Goal: Task Accomplishment & Management: Manage account settings

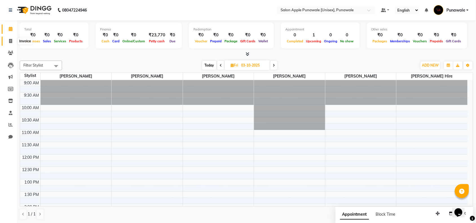
click at [12, 41] on icon at bounding box center [10, 41] width 3 height 4
select select "service"
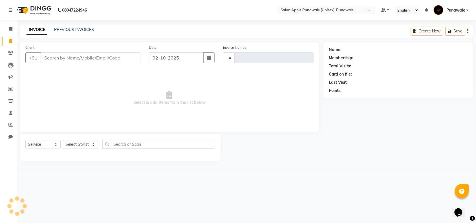
type input "2205"
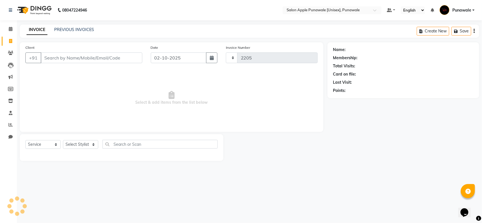
select select "5421"
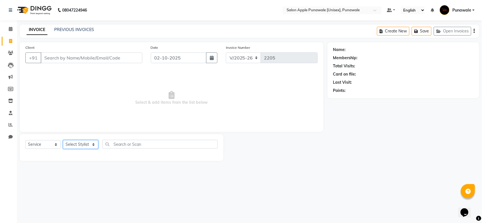
click at [95, 145] on select "Select Stylist [PERSON_NAME] Avi [PERSON_NAME] 1 [PERSON_NAME] [PERSON_NAME] [P…" at bounding box center [80, 144] width 35 height 9
select select "80185"
click at [63, 140] on select "Select Stylist [PERSON_NAME] Avi [PERSON_NAME] 1 [PERSON_NAME] [PERSON_NAME] [P…" at bounding box center [80, 144] width 35 height 9
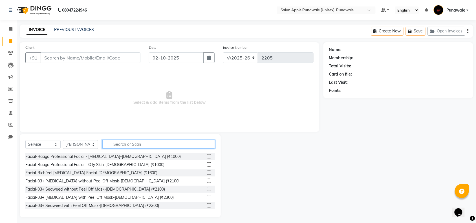
click at [115, 146] on input "text" at bounding box center [158, 144] width 113 height 9
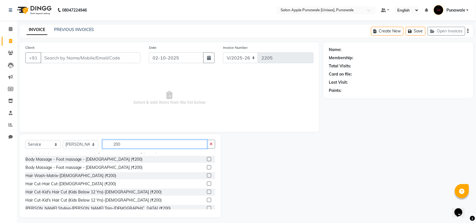
scroll to position [71, 0]
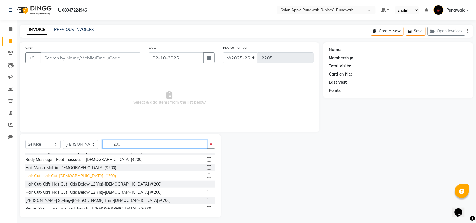
type input "200"
click at [54, 178] on div "Hair Cut-Hair Cut-[DEMOGRAPHIC_DATA] (₹200)" at bounding box center [70, 176] width 91 height 6
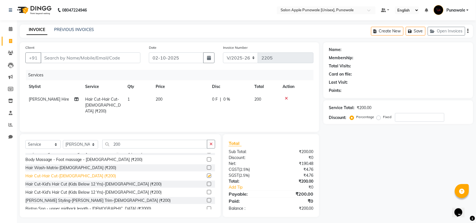
checkbox input "false"
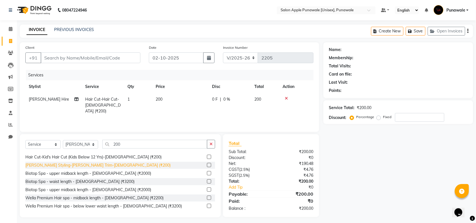
click at [65, 167] on div "[PERSON_NAME] Styling-[PERSON_NAME] Trim-[DEMOGRAPHIC_DATA] (₹200)" at bounding box center [97, 166] width 145 height 6
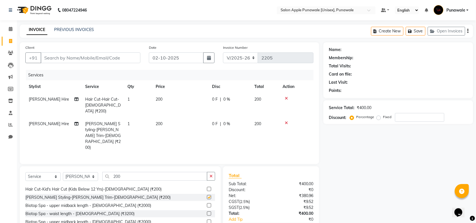
checkbox input "false"
click at [88, 60] on input "Client" at bounding box center [91, 58] width 100 height 11
type input "9"
type input "0"
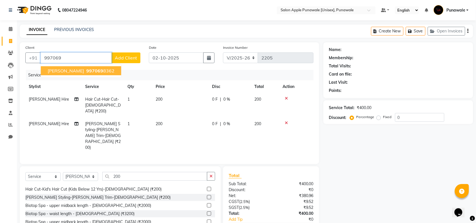
click at [63, 70] on span "[PERSON_NAME]" at bounding box center [66, 71] width 36 height 6
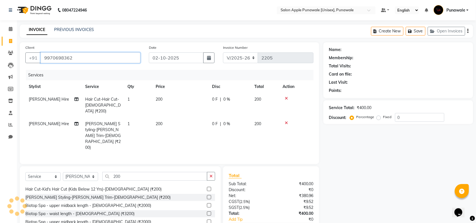
type input "9970698362"
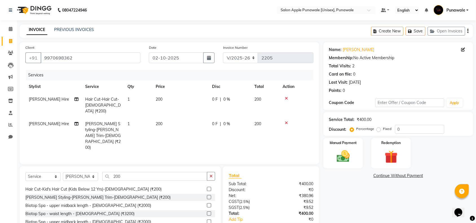
scroll to position [16, 0]
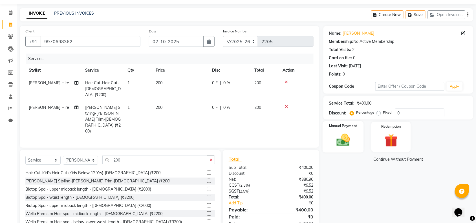
click at [345, 141] on img at bounding box center [344, 140] width 22 height 16
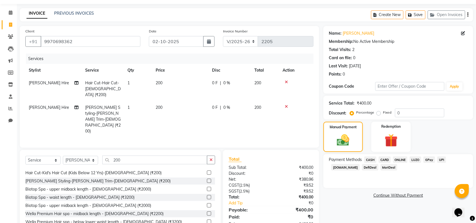
click at [403, 159] on span "ONLINE" at bounding box center [400, 160] width 15 height 6
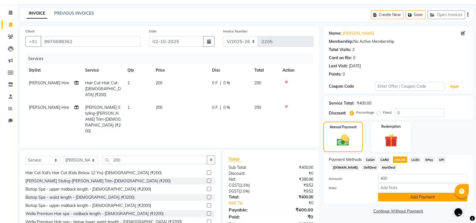
click at [415, 197] on button "Add Payment" at bounding box center [423, 197] width 89 height 9
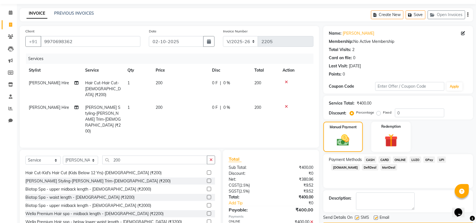
scroll to position [33, 0]
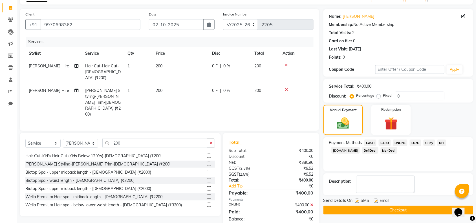
click at [409, 214] on button "Checkout" at bounding box center [399, 210] width 150 height 9
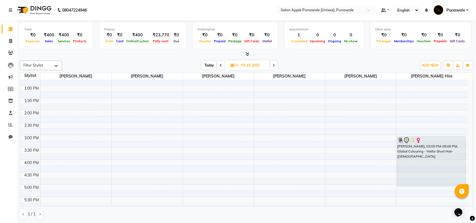
scroll to position [106, 0]
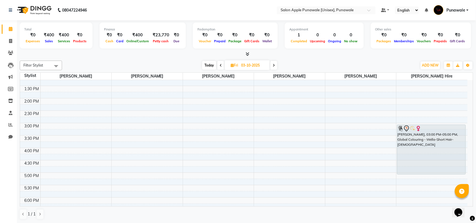
click at [205, 67] on span "Today" at bounding box center [209, 65] width 14 height 9
type input "02-10-2025"
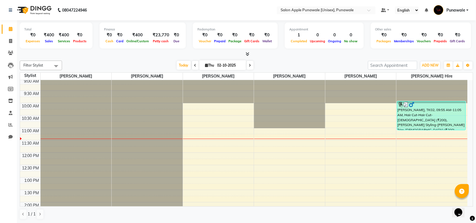
scroll to position [0, 0]
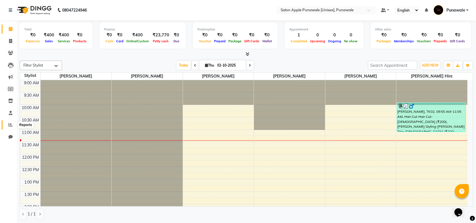
click at [11, 124] on icon at bounding box center [10, 125] width 4 height 4
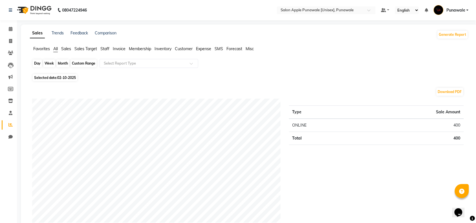
click at [37, 63] on div "Day" at bounding box center [37, 64] width 9 height 8
select select "10"
select select "2025"
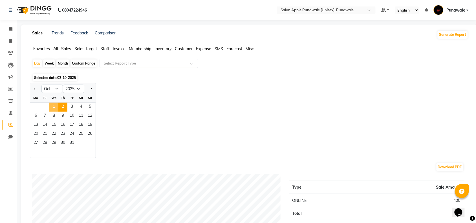
click at [55, 107] on span "1" at bounding box center [53, 107] width 9 height 9
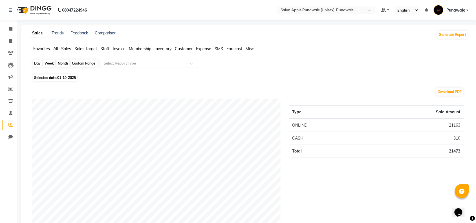
click at [38, 64] on div "Day" at bounding box center [37, 64] width 9 height 8
select select "10"
select select "2025"
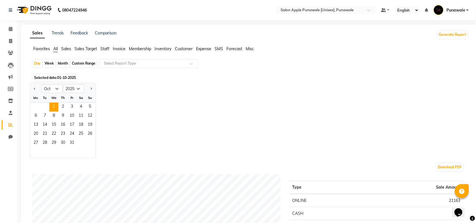
click at [105, 48] on span "Staff" at bounding box center [104, 48] width 9 height 5
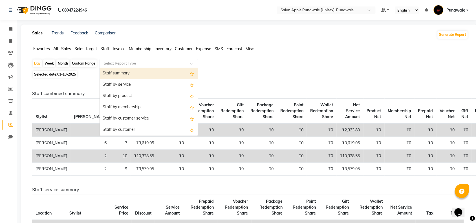
click at [119, 64] on input "text" at bounding box center [143, 64] width 81 height 6
click at [136, 75] on div "Staff summary" at bounding box center [149, 73] width 98 height 11
select select "full_report"
select select "csv"
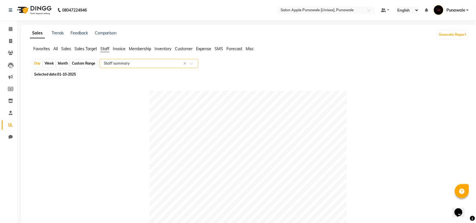
click at [138, 67] on div "Select Report Type × Staff summary ×" at bounding box center [149, 63] width 99 height 9
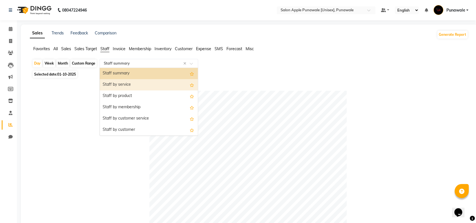
click at [135, 83] on div "Staff by service" at bounding box center [149, 84] width 98 height 11
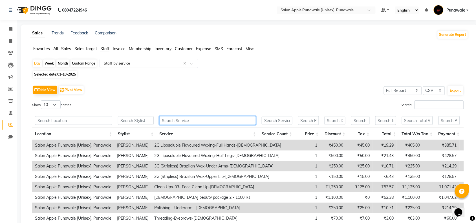
click at [176, 120] on input "text" at bounding box center [207, 120] width 97 height 9
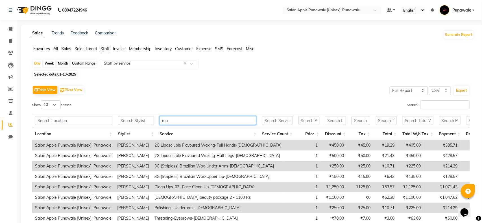
type input "m"
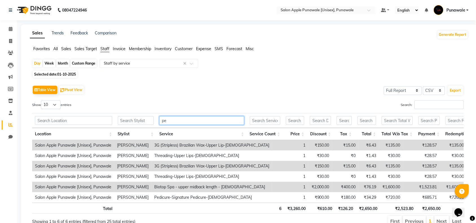
type input "p"
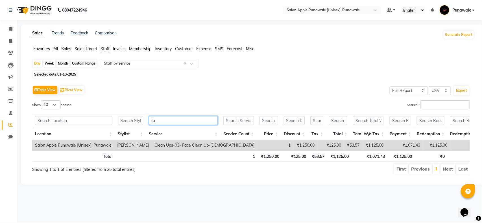
type input "f"
type input "c"
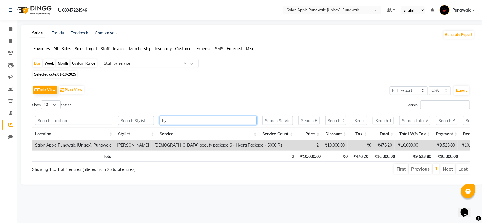
type input "h"
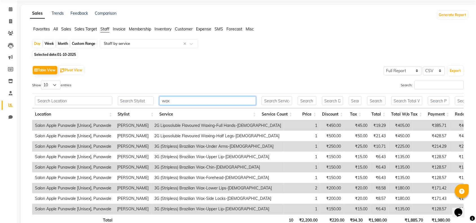
scroll to position [35, 0]
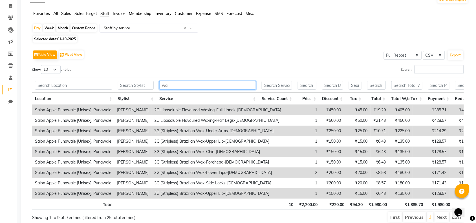
type input "w"
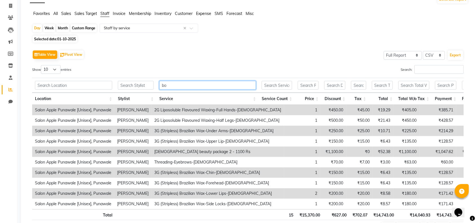
scroll to position [0, 0]
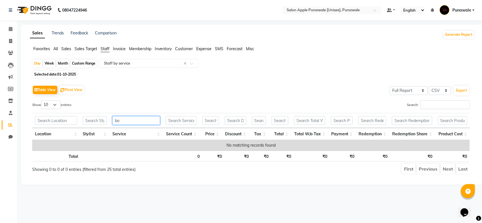
type input "b"
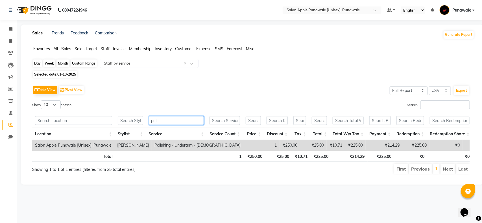
type input "pol"
click at [38, 64] on div "Day" at bounding box center [37, 64] width 9 height 8
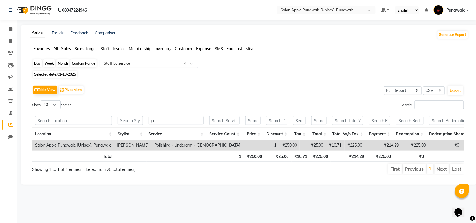
select select "10"
select select "2025"
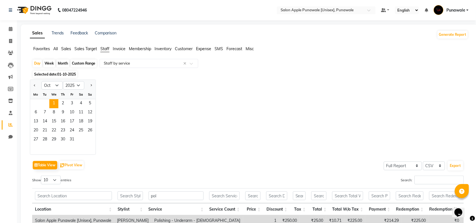
click at [84, 64] on div "Custom Range" at bounding box center [84, 64] width 26 height 8
select select "10"
select select "2025"
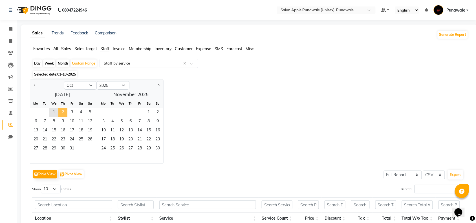
drag, startPoint x: 56, startPoint y: 115, endPoint x: 64, endPoint y: 114, distance: 8.8
click at [64, 114] on div "1 2 3 4 5" at bounding box center [62, 112] width 64 height 9
click at [55, 112] on span "1" at bounding box center [53, 112] width 9 height 9
click at [61, 113] on span "2" at bounding box center [62, 112] width 9 height 9
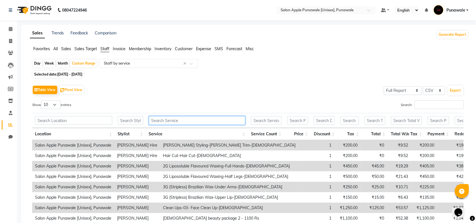
click at [174, 121] on input "text" at bounding box center [197, 120] width 97 height 9
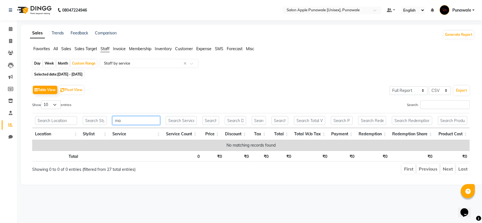
type input "m"
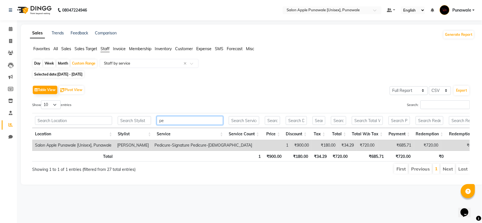
type input "p"
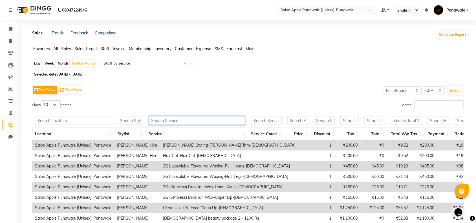
type input "g"
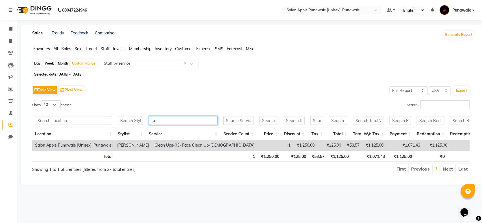
type input "f"
type input "c"
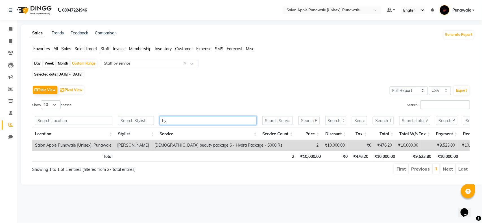
type input "h"
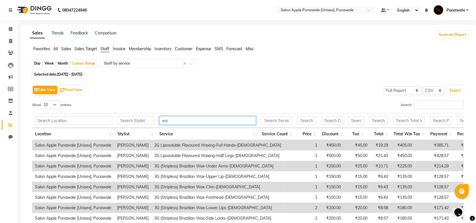
type input "wax"
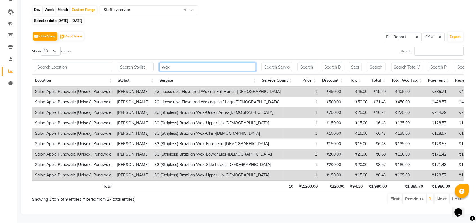
scroll to position [30, 0]
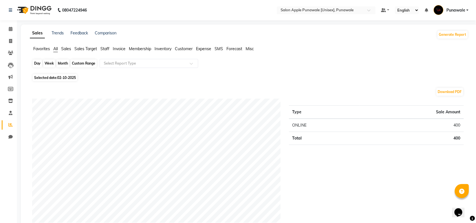
click at [39, 62] on div "Day" at bounding box center [37, 64] width 9 height 8
select select "10"
select select "2025"
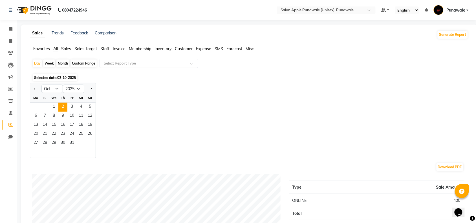
click at [76, 64] on div "Custom Range" at bounding box center [84, 64] width 26 height 8
select select "10"
select select "2025"
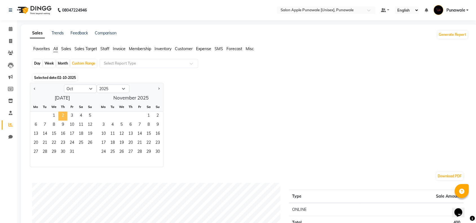
drag, startPoint x: 58, startPoint y: 117, endPoint x: 65, endPoint y: 118, distance: 7.4
click at [65, 118] on div "1 2 3 4 5" at bounding box center [62, 116] width 64 height 9
click at [51, 115] on span "1" at bounding box center [53, 116] width 9 height 9
click at [62, 116] on span "2" at bounding box center [62, 116] width 9 height 9
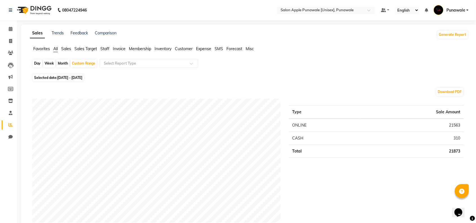
click at [105, 48] on span "Staff" at bounding box center [104, 48] width 9 height 5
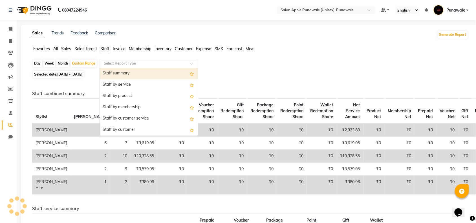
click at [110, 64] on input "text" at bounding box center [143, 64] width 81 height 6
click at [117, 74] on div "Staff summary" at bounding box center [149, 73] width 98 height 11
select select "full_report"
select select "csv"
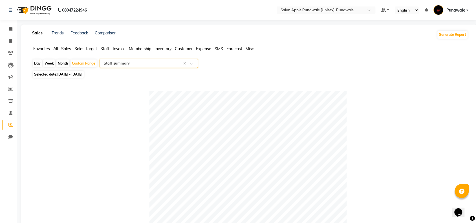
click at [128, 66] on input "text" at bounding box center [143, 64] width 81 height 6
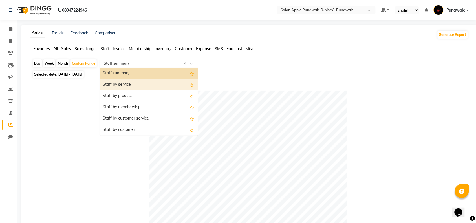
click at [128, 88] on div "Staff by service" at bounding box center [149, 84] width 98 height 11
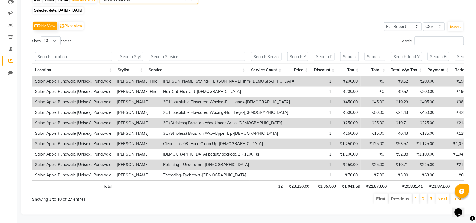
scroll to position [75, 0]
click at [171, 52] on input "text" at bounding box center [197, 56] width 97 height 9
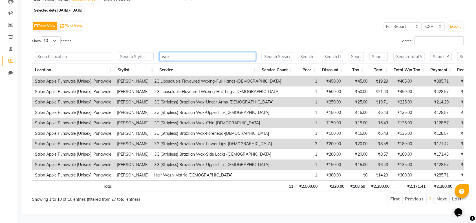
scroll to position [65, 0]
type input "w"
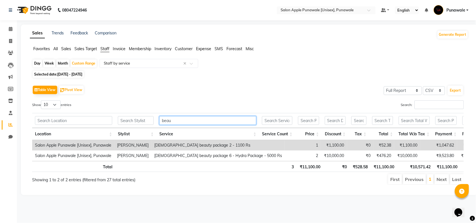
scroll to position [0, 0]
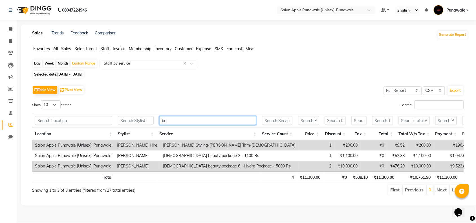
type input "b"
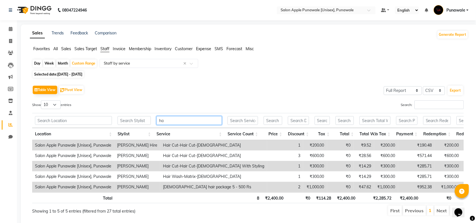
type input "h"
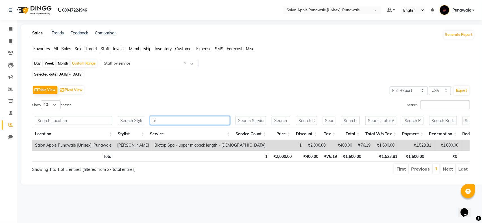
type input "b"
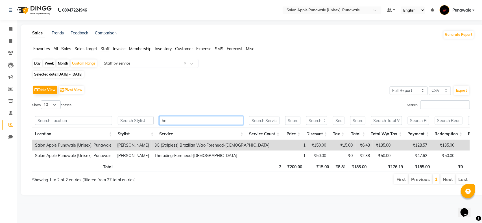
type input "h"
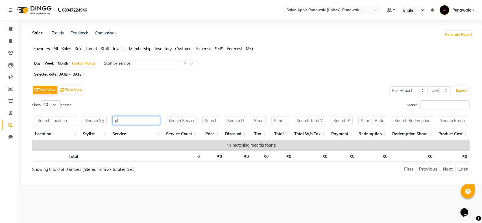
type input "g"
type input "c"
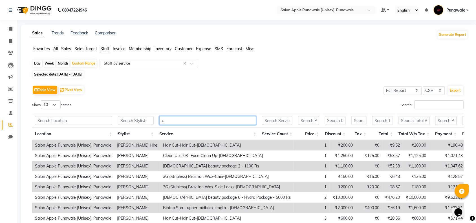
click at [198, 119] on input "c" at bounding box center [207, 120] width 97 height 9
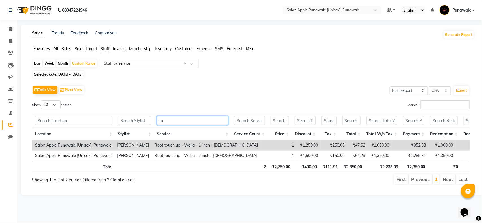
type input "r"
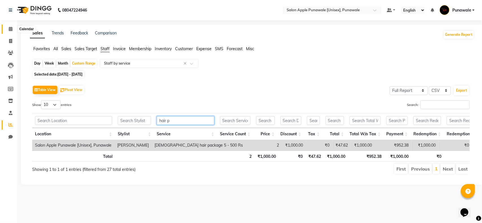
type input "hair p"
click at [8, 29] on span at bounding box center [11, 29] width 10 height 6
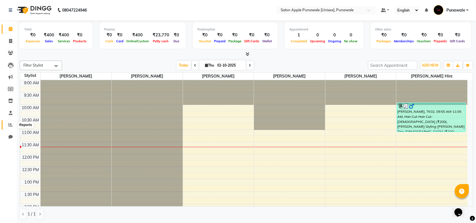
click at [8, 125] on icon at bounding box center [10, 125] width 4 height 4
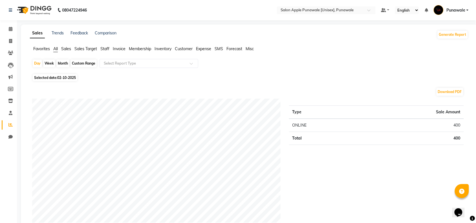
click at [50, 63] on div "Week" at bounding box center [49, 64] width 12 height 8
select select "10"
select select "2025"
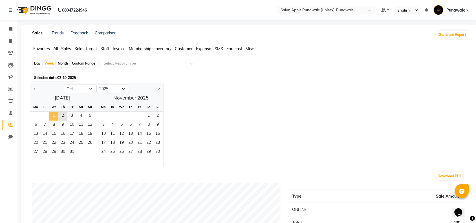
click at [54, 116] on span "1" at bounding box center [53, 116] width 9 height 9
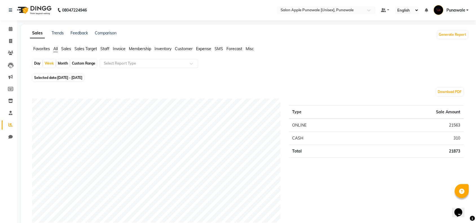
click at [106, 47] on span "Staff" at bounding box center [104, 48] width 9 height 5
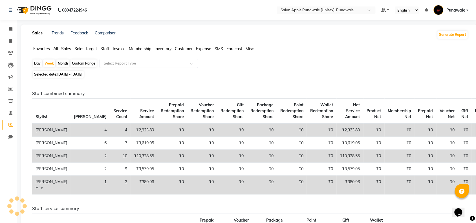
click at [121, 63] on input "text" at bounding box center [143, 64] width 81 height 6
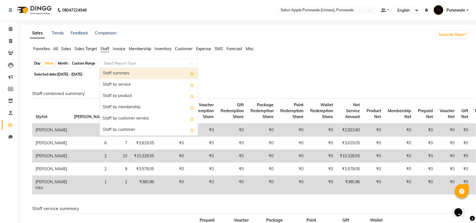
click at [122, 74] on div "Staff summary" at bounding box center [149, 73] width 98 height 11
select select "full_report"
select select "csv"
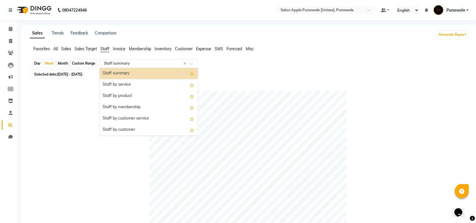
click at [119, 64] on input "text" at bounding box center [143, 64] width 81 height 6
click at [122, 85] on div "Staff by service" at bounding box center [149, 84] width 98 height 11
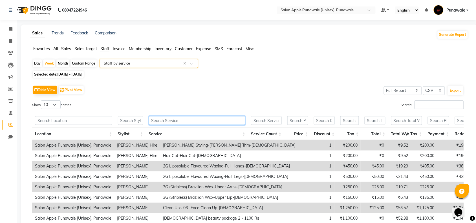
click at [172, 120] on input "text" at bounding box center [197, 120] width 97 height 9
click at [39, 62] on div "Day" at bounding box center [37, 64] width 9 height 8
select select "10"
select select "2025"
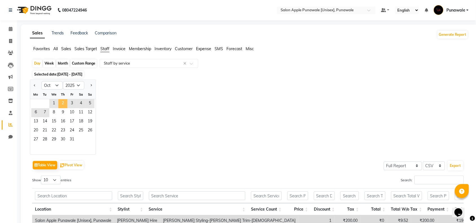
click at [61, 108] on span "2" at bounding box center [62, 103] width 9 height 9
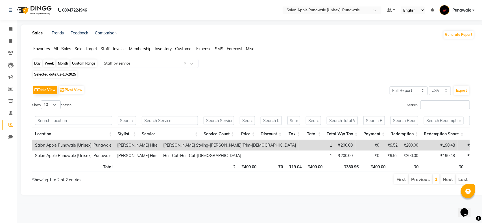
click at [37, 64] on div "Day" at bounding box center [37, 64] width 9 height 8
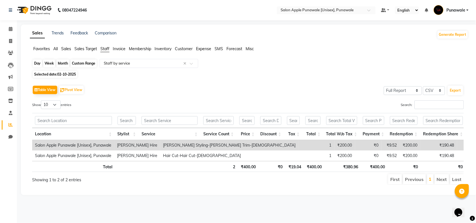
select select "10"
select select "2025"
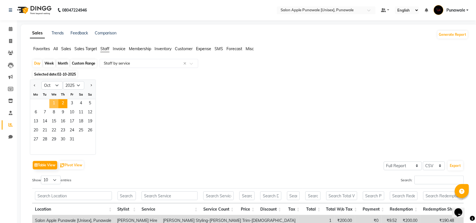
click at [54, 102] on span "1" at bounding box center [53, 103] width 9 height 9
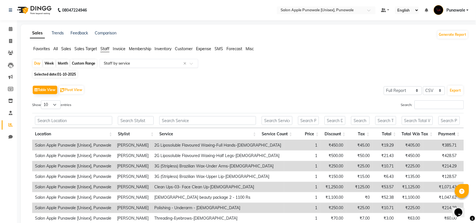
click at [117, 64] on input "text" at bounding box center [143, 64] width 81 height 6
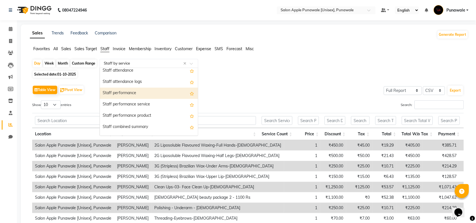
scroll to position [106, 0]
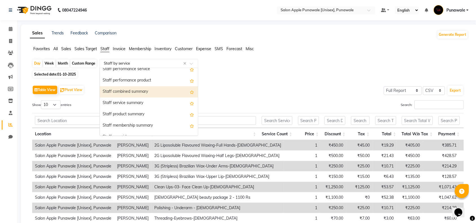
click at [136, 93] on div "Staff combined summary" at bounding box center [149, 91] width 98 height 11
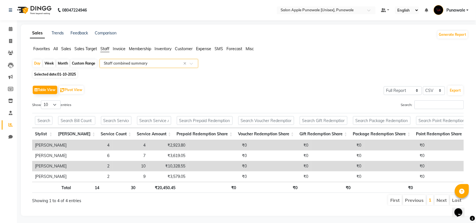
click at [129, 65] on input "text" at bounding box center [143, 64] width 81 height 6
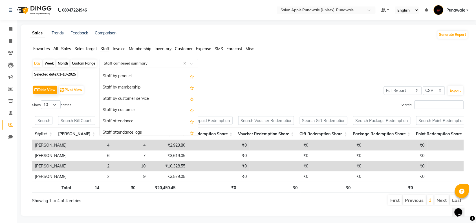
scroll to position [0, 0]
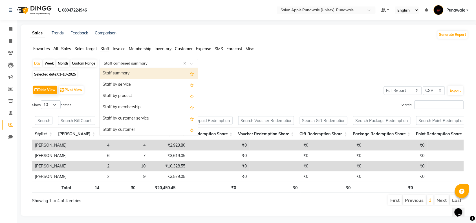
click at [129, 72] on div "Staff summary" at bounding box center [149, 73] width 98 height 11
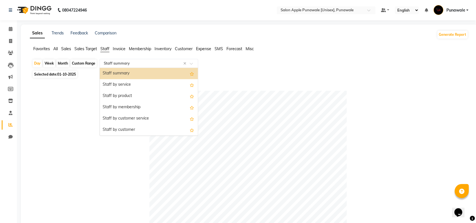
click at [136, 65] on input "text" at bounding box center [143, 64] width 81 height 6
click at [134, 116] on div "Staff by customer service" at bounding box center [149, 118] width 98 height 11
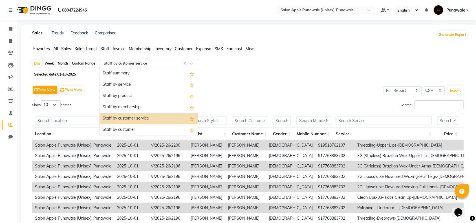
click at [136, 61] on input "text" at bounding box center [143, 64] width 81 height 6
click at [135, 74] on div "Staff summary" at bounding box center [149, 73] width 98 height 11
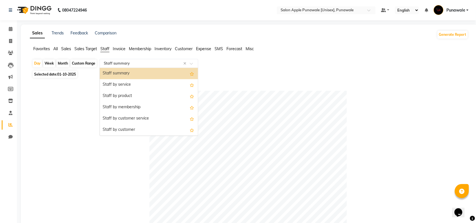
click at [133, 60] on div "Select Report Type × Staff summary ×" at bounding box center [149, 63] width 99 height 9
click at [130, 84] on div "Staff by service" at bounding box center [149, 84] width 98 height 11
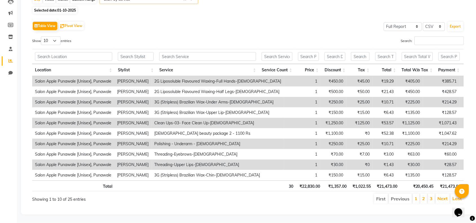
scroll to position [75, 0]
click at [425, 196] on link "2" at bounding box center [424, 199] width 3 height 6
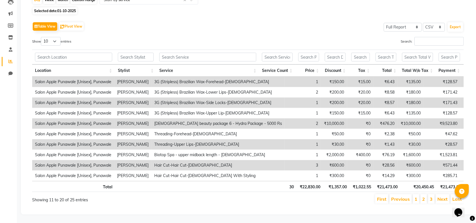
scroll to position [75, 0]
click at [430, 194] on li "3" at bounding box center [431, 199] width 7 height 10
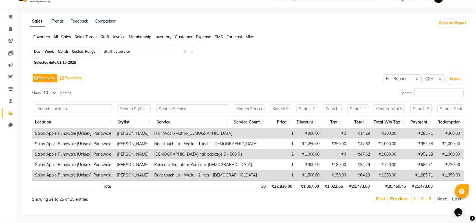
click at [36, 48] on div "Day" at bounding box center [37, 52] width 9 height 8
select select "10"
select select "2025"
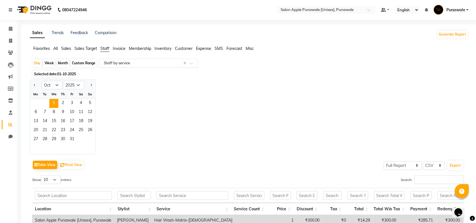
scroll to position [0, 0]
click at [55, 48] on span "All" at bounding box center [55, 48] width 5 height 5
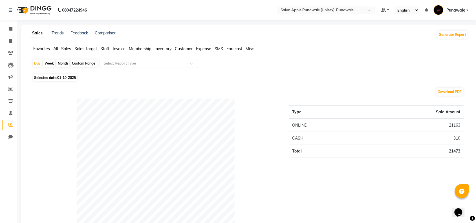
click at [109, 48] on span "Staff" at bounding box center [104, 48] width 9 height 5
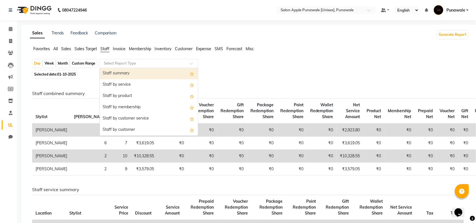
click at [116, 64] on input "text" at bounding box center [143, 64] width 81 height 6
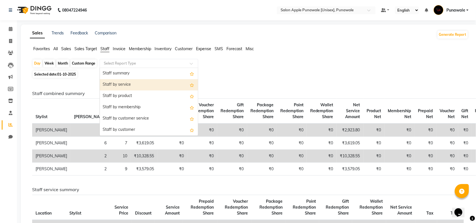
click at [123, 83] on div "Staff by service" at bounding box center [149, 84] width 98 height 11
select select "full_report"
select select "csv"
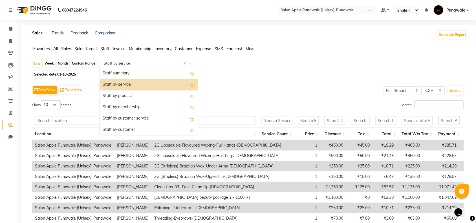
click at [120, 64] on input "text" at bounding box center [143, 64] width 81 height 6
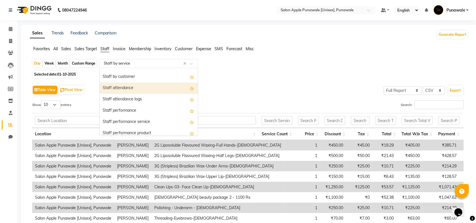
scroll to position [71, 0]
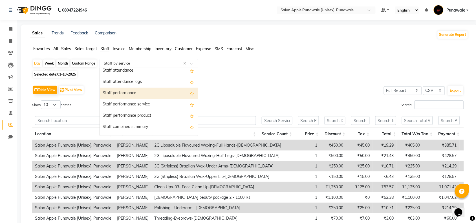
click at [120, 95] on div "Staff performance" at bounding box center [149, 93] width 98 height 11
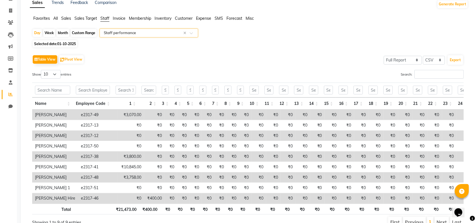
scroll to position [0, 0]
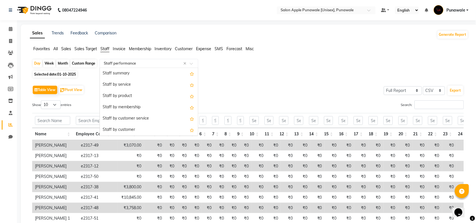
click at [132, 61] on input "text" at bounding box center [143, 64] width 81 height 6
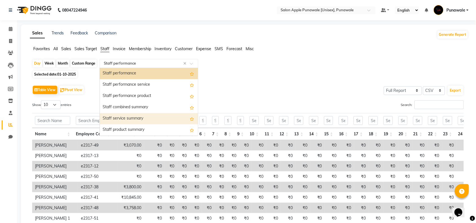
click at [139, 118] on div "Staff service summary" at bounding box center [149, 118] width 98 height 11
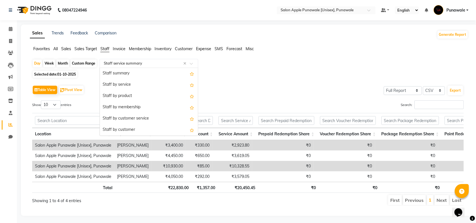
click at [124, 64] on input "text" at bounding box center [143, 64] width 81 height 6
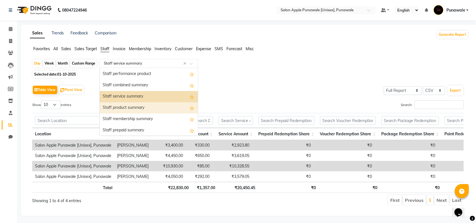
scroll to position [100, 0]
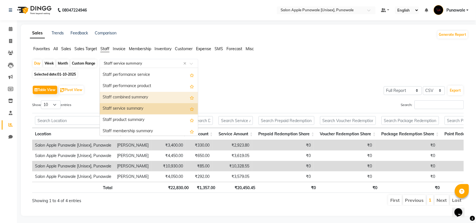
click at [129, 99] on div "Staff combined summary" at bounding box center [149, 97] width 98 height 11
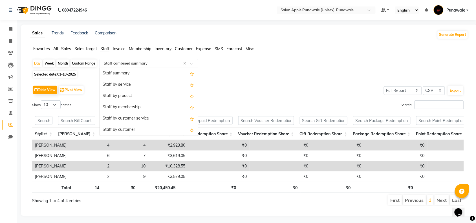
click at [121, 62] on input "text" at bounding box center [143, 64] width 81 height 6
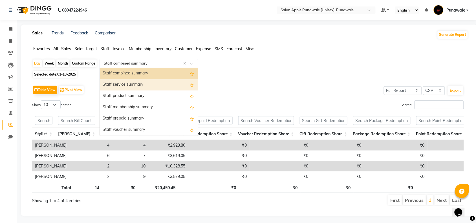
scroll to position [89, 0]
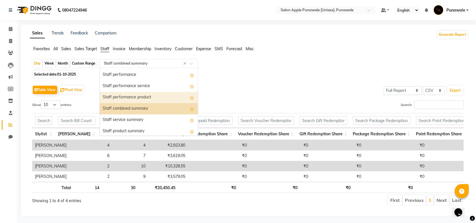
click at [127, 95] on div "Staff performance product" at bounding box center [149, 97] width 98 height 11
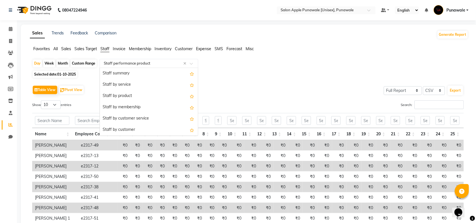
click at [123, 65] on input "text" at bounding box center [143, 64] width 81 height 6
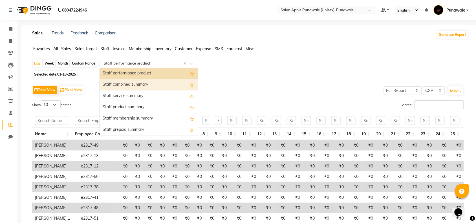
scroll to position [78, 0]
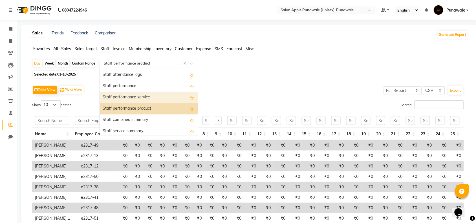
click at [129, 97] on div "Staff performance service" at bounding box center [149, 97] width 98 height 11
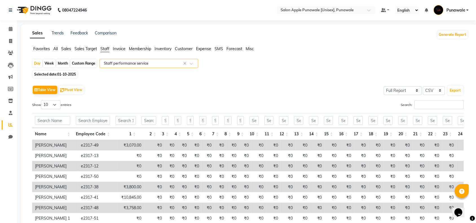
click at [124, 63] on input "text" at bounding box center [143, 64] width 81 height 6
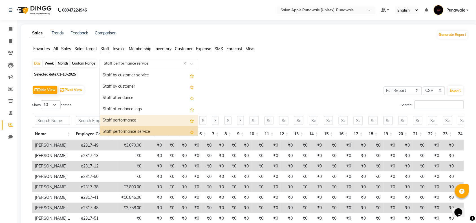
scroll to position [31, 0]
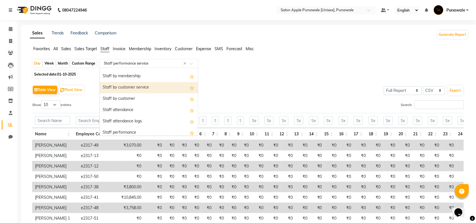
click at [132, 87] on div "Staff by customer service" at bounding box center [149, 87] width 98 height 11
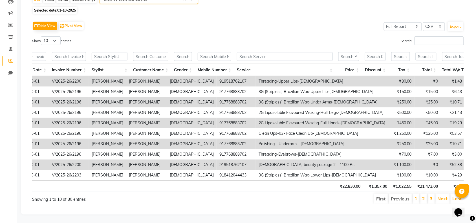
scroll to position [0, 0]
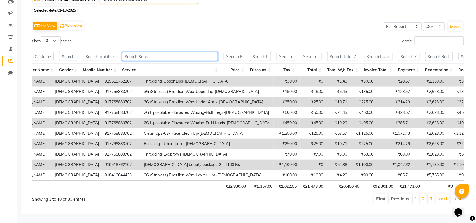
click at [147, 52] on input "text" at bounding box center [170, 56] width 96 height 9
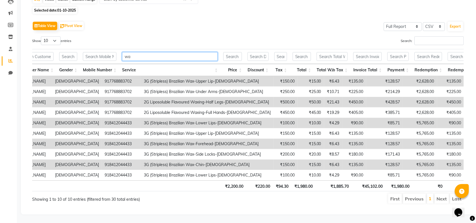
type input "w"
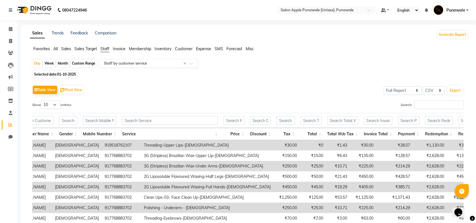
click at [128, 62] on input "text" at bounding box center [143, 64] width 81 height 6
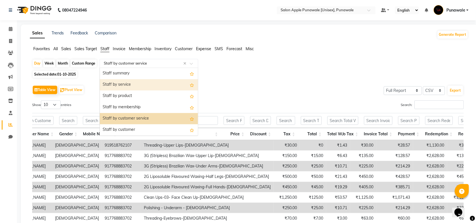
click at [125, 82] on div "Staff by service" at bounding box center [149, 84] width 98 height 11
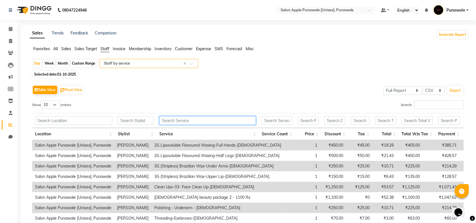
click at [171, 119] on input "text" at bounding box center [207, 120] width 97 height 9
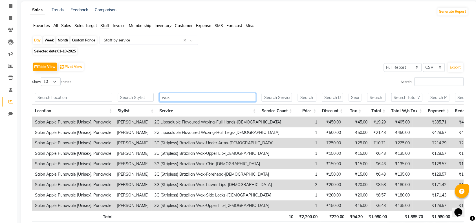
scroll to position [35, 0]
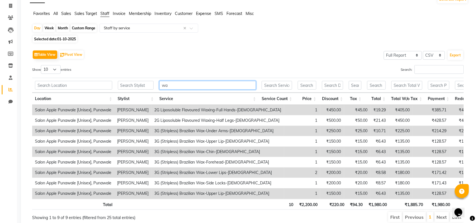
type input "w"
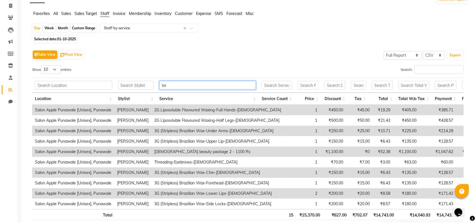
scroll to position [0, 0]
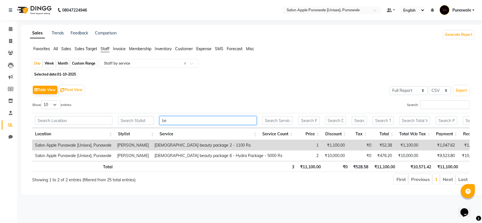
type input "b"
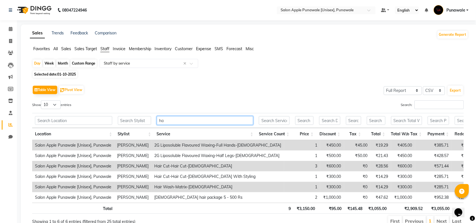
type input "h"
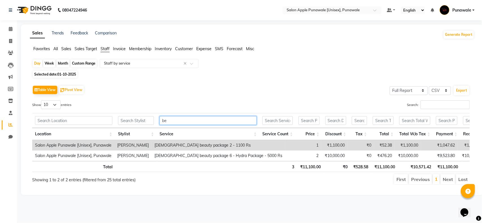
type input "b"
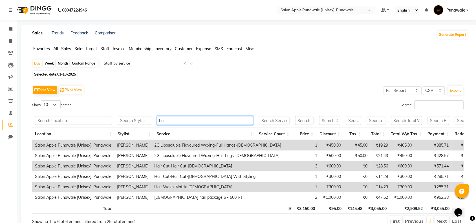
type input "h"
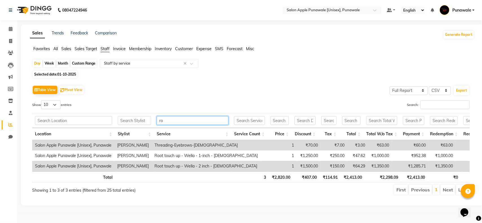
type input "r"
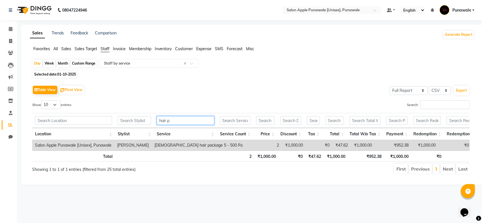
type input "hair p"
drag, startPoint x: 7, startPoint y: 30, endPoint x: 20, endPoint y: 30, distance: 12.7
click at [7, 30] on span at bounding box center [11, 29] width 10 height 6
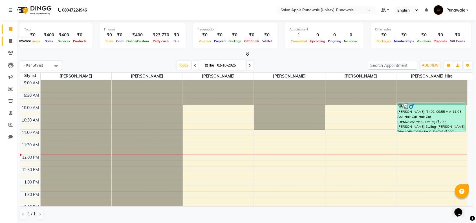
click at [8, 40] on span at bounding box center [11, 41] width 10 height 6
select select "5421"
select select "service"
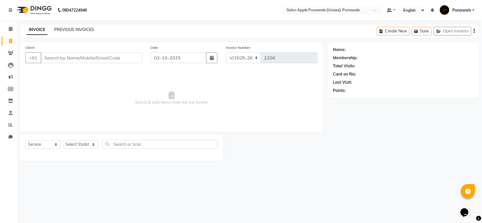
click at [82, 27] on link "PREVIOUS INVOICES" at bounding box center [74, 29] width 40 height 5
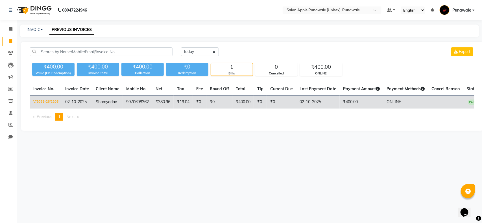
click at [99, 102] on span "Sham" at bounding box center [101, 101] width 10 height 5
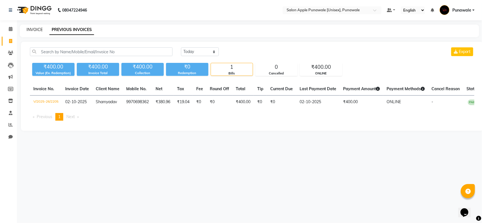
click at [27, 30] on link "INVOICE" at bounding box center [35, 29] width 16 height 5
select select "5421"
select select "service"
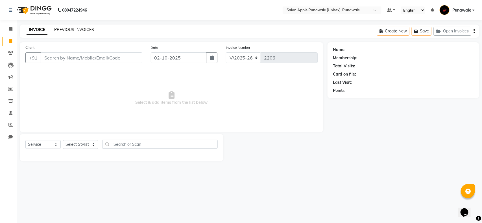
click at [87, 30] on link "PREVIOUS INVOICES" at bounding box center [74, 29] width 40 height 5
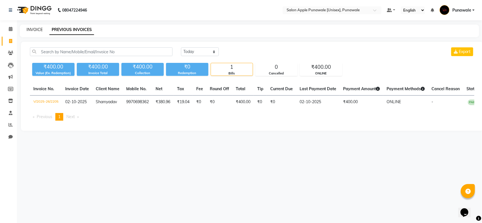
click at [35, 30] on link "INVOICE" at bounding box center [35, 29] width 16 height 5
select select "5421"
select select "service"
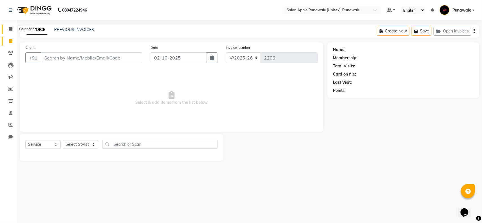
click at [7, 30] on span at bounding box center [11, 29] width 10 height 6
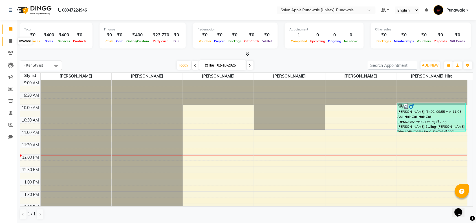
click at [12, 41] on icon at bounding box center [10, 41] width 3 height 4
select select "service"
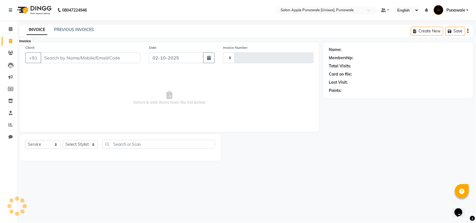
type input "2206"
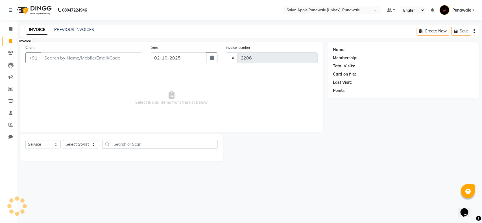
select select "5421"
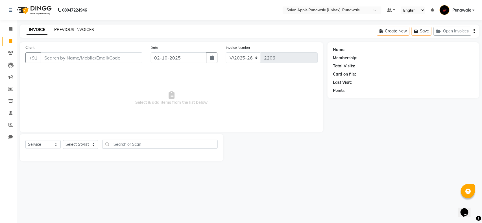
click at [67, 30] on link "PREVIOUS INVOICES" at bounding box center [74, 29] width 40 height 5
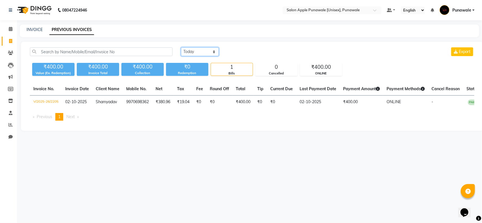
click at [205, 53] on select "Today Yesterday Custom Range" at bounding box center [200, 51] width 38 height 9
select select "yesterday"
click at [181, 47] on select "Today Yesterday Custom Range" at bounding box center [200, 51] width 38 height 9
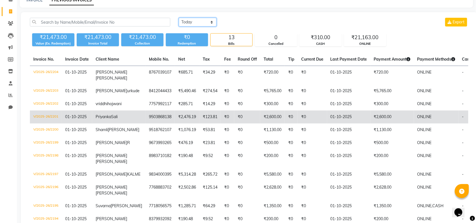
scroll to position [21, 0]
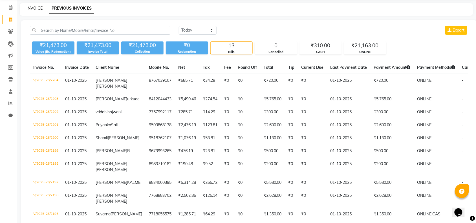
click at [32, 7] on link "INVOICE" at bounding box center [35, 8] width 16 height 5
select select "service"
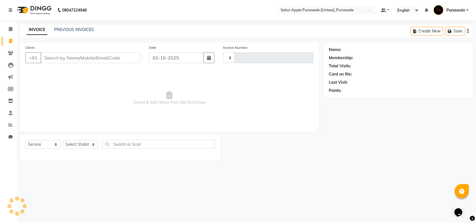
type input "2206"
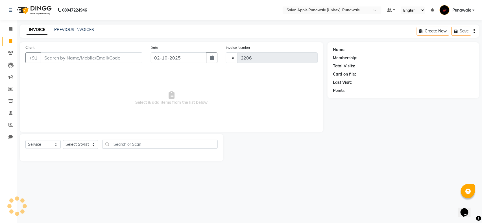
select select "5421"
click at [7, 30] on span at bounding box center [11, 29] width 10 height 6
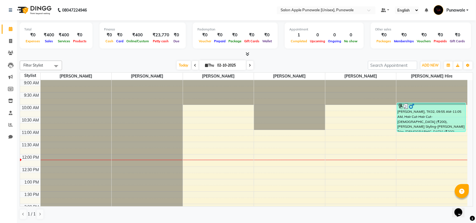
click at [248, 54] on icon at bounding box center [248, 54] width 4 height 4
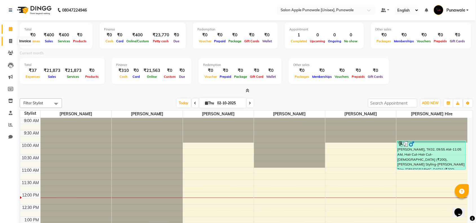
click at [12, 41] on icon at bounding box center [10, 41] width 3 height 4
select select "5421"
select select "service"
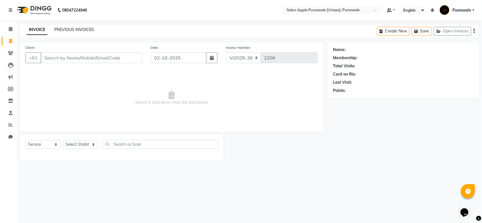
click at [89, 29] on link "PREVIOUS INVOICES" at bounding box center [74, 29] width 40 height 5
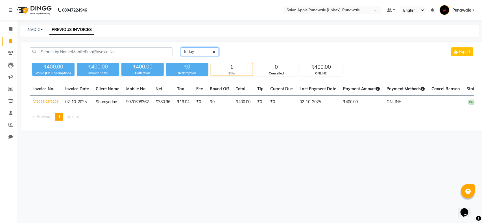
drag, startPoint x: 211, startPoint y: 51, endPoint x: 209, endPoint y: 55, distance: 4.5
click at [211, 51] on select "Today Yesterday Custom Range" at bounding box center [200, 51] width 38 height 9
select select "yesterday"
click at [181, 47] on select "Today Yesterday Custom Range" at bounding box center [200, 51] width 38 height 9
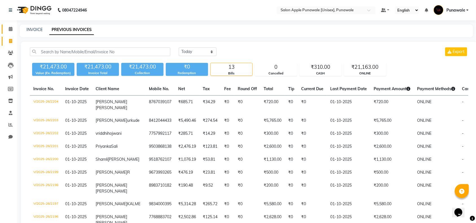
click at [10, 32] on link "Calendar" at bounding box center [9, 29] width 14 height 9
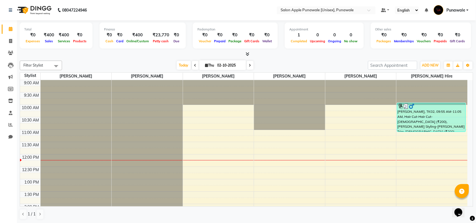
click at [251, 66] on span at bounding box center [250, 65] width 7 height 9
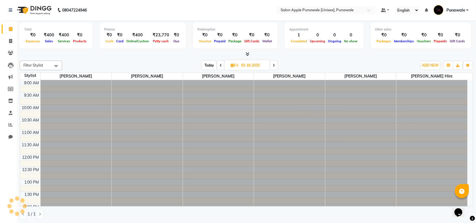
scroll to position [75, 0]
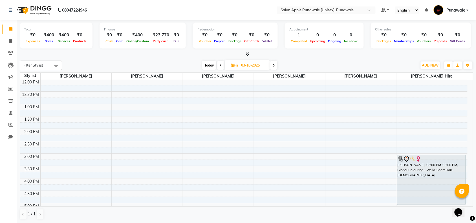
click at [274, 66] on icon at bounding box center [274, 65] width 2 height 3
type input "04-10-2025"
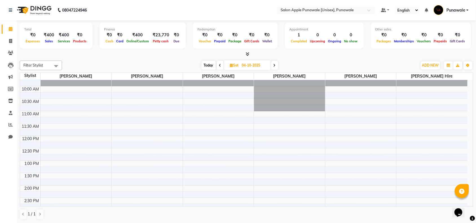
scroll to position [35, 0]
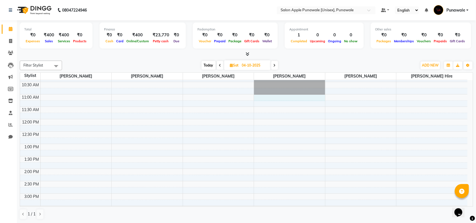
click at [270, 97] on div "9:00 AM 9:30 AM 10:00 AM 10:30 AM 11:00 AM 11:30 AM 12:00 PM 12:30 PM 1:00 PM 1…" at bounding box center [244, 218] width 448 height 347
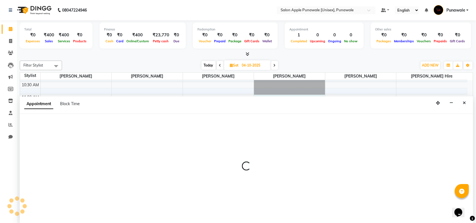
scroll to position [0, 0]
select select "92359"
select select "660"
select select "tentative"
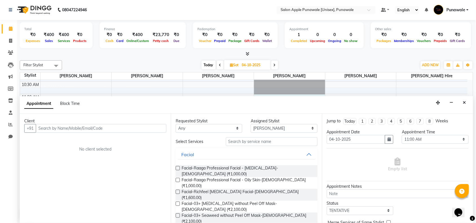
click at [68, 126] on input "text" at bounding box center [101, 128] width 131 height 9
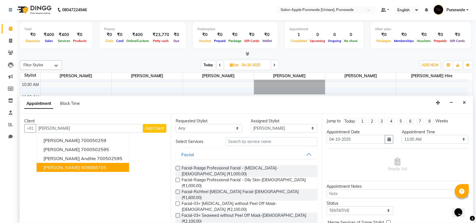
click at [80, 167] on span "purvanshi andhale" at bounding box center [61, 168] width 36 height 6
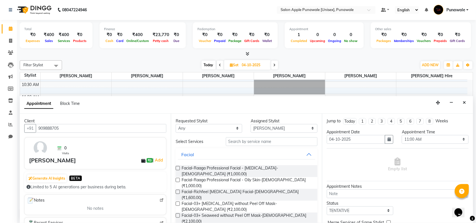
type input "909888705"
click at [256, 143] on input "text" at bounding box center [272, 141] width 92 height 9
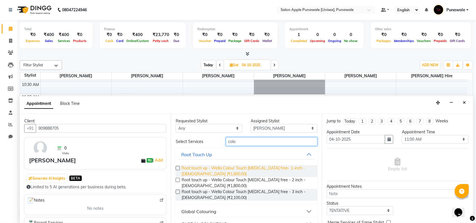
type input "colo"
click at [253, 167] on span "Root touch up - Wella Colour Touch Ammonia free- 1-inch - Female (₹1,600.00)" at bounding box center [248, 171] width 132 height 12
checkbox input "false"
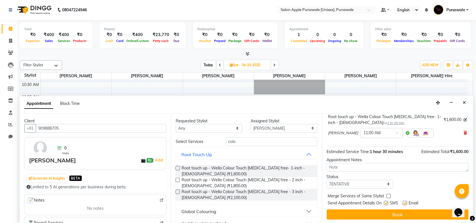
scroll to position [40, 0]
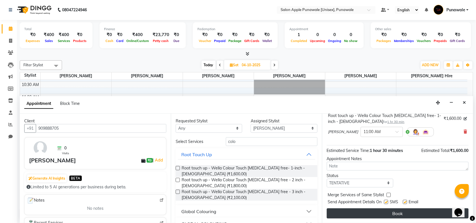
click at [410, 212] on button "Book" at bounding box center [398, 214] width 142 height 10
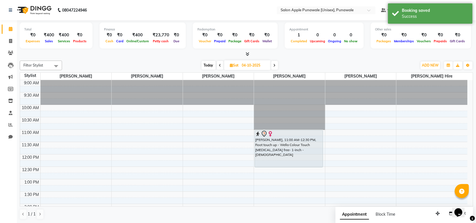
scroll to position [0, 0]
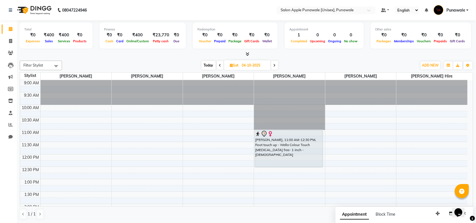
click at [206, 66] on span "Today" at bounding box center [209, 65] width 14 height 9
type input "02-10-2025"
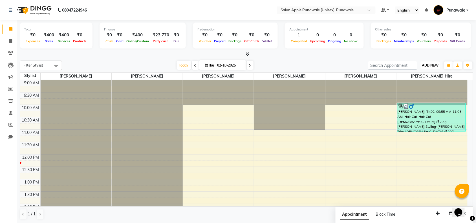
click at [432, 64] on span "ADD NEW" at bounding box center [431, 65] width 17 height 4
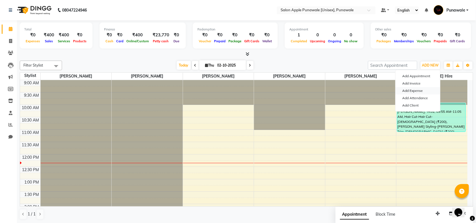
click at [420, 92] on link "Add Expense" at bounding box center [418, 90] width 45 height 7
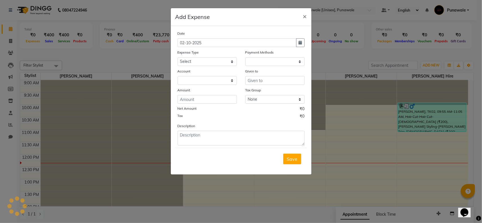
select select "1"
select select "4350"
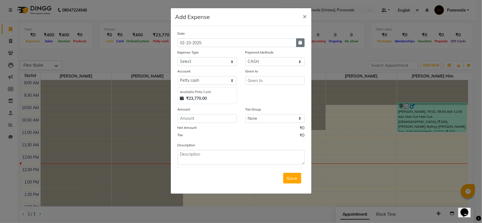
click at [297, 45] on button "button" at bounding box center [300, 42] width 8 height 9
select select "10"
select select "2025"
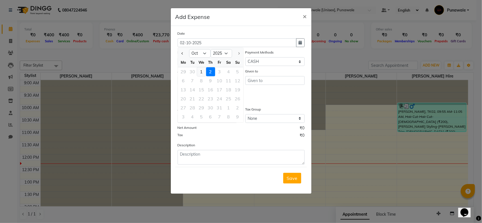
click at [201, 71] on div "1" at bounding box center [201, 71] width 9 height 9
type input "01-10-2025"
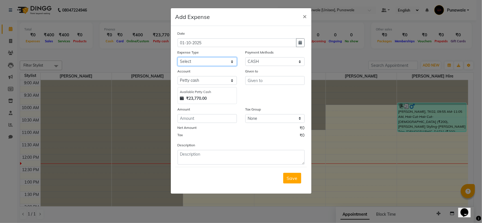
click at [195, 64] on select "Select CASH HANDED OVER TO OWNER Client Snacks Equipment Groceries House keepin…" at bounding box center [207, 61] width 59 height 9
select select "1927"
click at [178, 57] on select "Select CASH HANDED OVER TO OWNER Client Snacks Equipment Groceries House keepin…" at bounding box center [207, 61] width 59 height 9
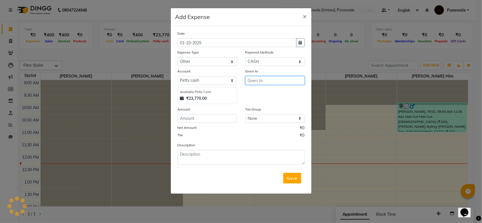
click at [261, 80] on input "text" at bounding box center [274, 80] width 59 height 9
type input "t.g"
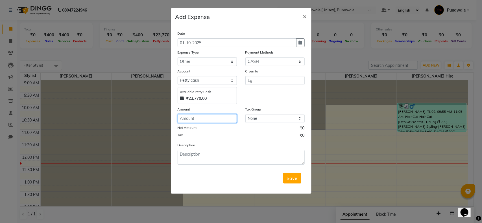
click at [224, 115] on input "number" at bounding box center [207, 118] width 59 height 9
type input "30"
click at [291, 180] on span "Save" at bounding box center [292, 179] width 11 height 6
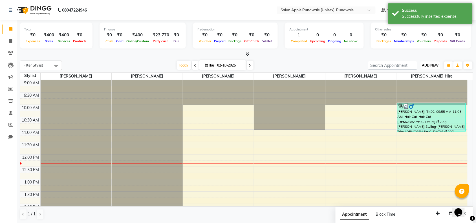
click at [433, 65] on span "ADD NEW" at bounding box center [431, 65] width 17 height 4
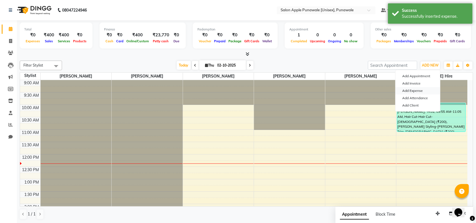
click at [424, 89] on link "Add Expense" at bounding box center [418, 90] width 45 height 7
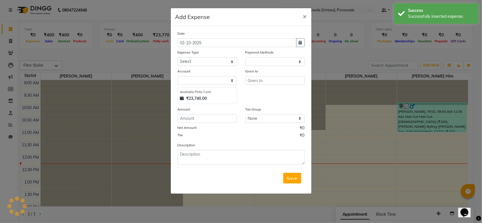
select select "1"
select select "4350"
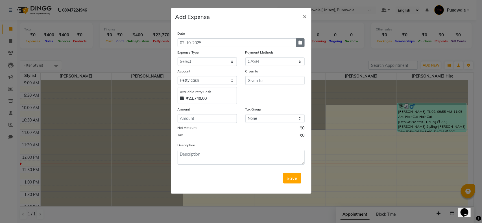
click at [301, 43] on icon "button" at bounding box center [300, 43] width 3 height 4
select select "10"
select select "2025"
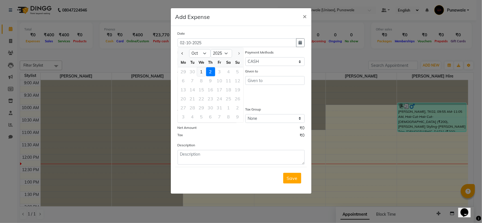
click at [201, 70] on div "1" at bounding box center [201, 71] width 9 height 9
type input "01-10-2025"
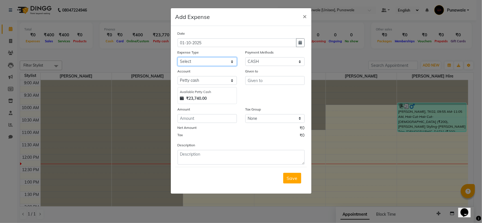
click at [198, 63] on select "Select CASH HANDED OVER TO OWNER Client Snacks Equipment Groceries House keepin…" at bounding box center [207, 61] width 59 height 9
select select "1934"
click at [178, 57] on select "Select CASH HANDED OVER TO OWNER Client Snacks Equipment Groceries House keepin…" at bounding box center [207, 61] width 59 height 9
click at [273, 78] on input "text" at bounding box center [274, 80] width 59 height 9
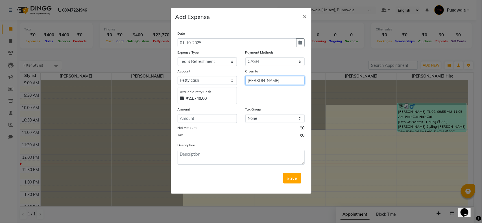
type input "chai wala"
click at [212, 122] on input "number" at bounding box center [207, 118] width 59 height 9
type input "10"
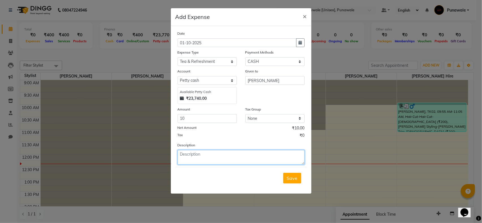
click at [211, 159] on textarea at bounding box center [241, 157] width 127 height 15
type textarea "chai for client"
click at [294, 178] on span "Save" at bounding box center [292, 179] width 11 height 6
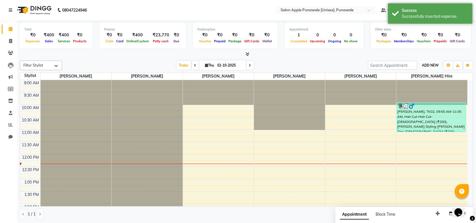
click at [431, 64] on span "ADD NEW" at bounding box center [431, 65] width 17 height 4
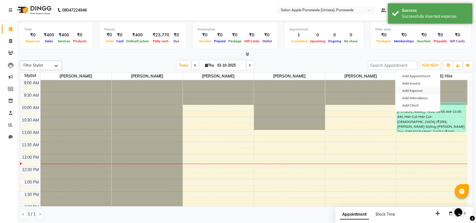
click at [422, 92] on link "Add Expense" at bounding box center [418, 90] width 45 height 7
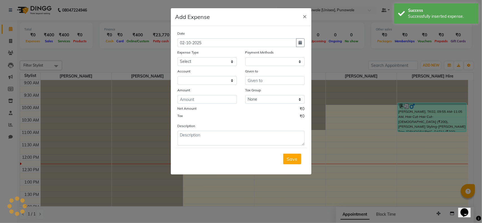
select select "1"
select select "4350"
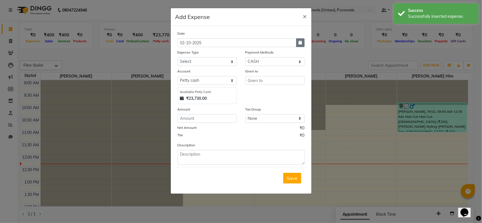
click at [304, 41] on button "button" at bounding box center [300, 42] width 8 height 9
select select "10"
select select "2025"
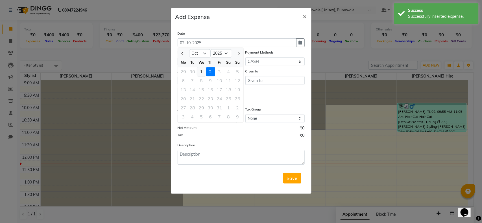
click at [201, 71] on div "1" at bounding box center [201, 71] width 9 height 9
type input "01-10-2025"
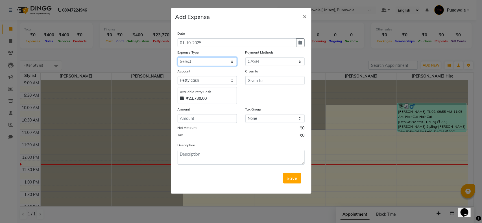
click at [216, 62] on select "Select CASH HANDED OVER TO OWNER Client Snacks Equipment Groceries House keepin…" at bounding box center [207, 61] width 59 height 9
select select "1927"
click at [178, 57] on select "Select CASH HANDED OVER TO OWNER Client Snacks Equipment Groceries House keepin…" at bounding box center [207, 61] width 59 height 9
click at [256, 79] on input "text" at bounding box center [274, 80] width 59 height 9
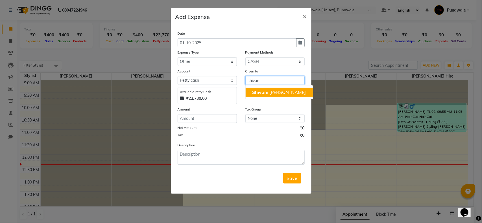
click at [266, 92] on span "Shivan" at bounding box center [259, 92] width 15 height 6
type input "[PERSON_NAME]"
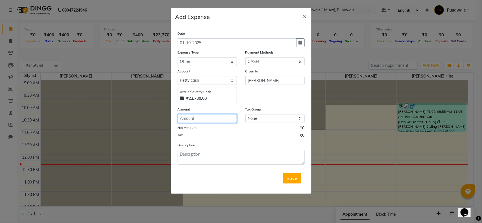
click at [210, 117] on input "number" at bounding box center [207, 118] width 59 height 9
type input "50"
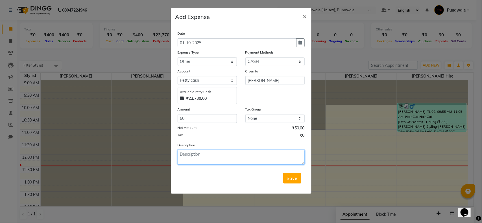
click at [234, 156] on textarea at bounding box center [241, 157] width 127 height 15
click at [204, 153] on textarea "cash took transfered online" at bounding box center [241, 157] width 127 height 15
type textarea "cash took transferred online"
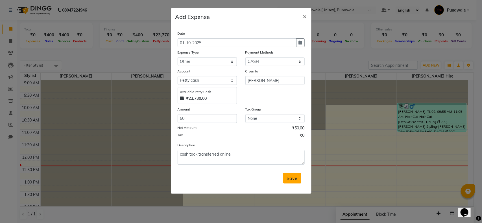
click at [290, 177] on span "Save" at bounding box center [292, 179] width 11 height 6
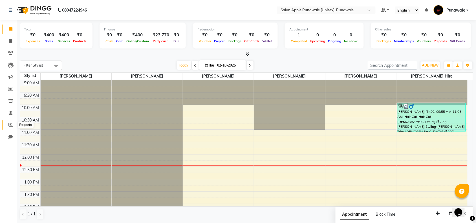
click at [10, 126] on icon at bounding box center [10, 125] width 4 height 4
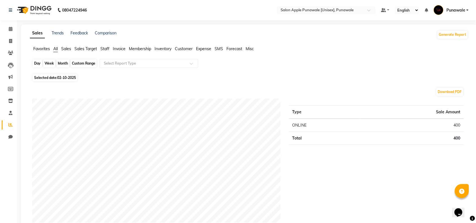
click at [40, 64] on div "Day" at bounding box center [37, 64] width 9 height 8
select select "10"
select select "2025"
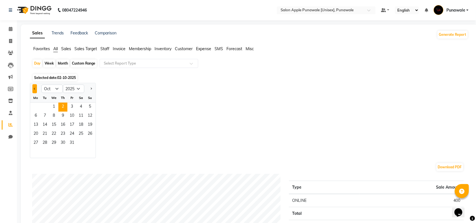
click at [36, 89] on span "Previous month" at bounding box center [35, 89] width 2 height 2
select select "9"
click at [44, 144] on span "30" at bounding box center [44, 143] width 9 height 9
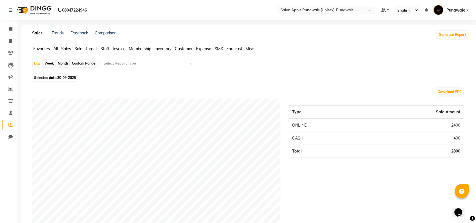
click at [203, 49] on span "Expense" at bounding box center [203, 48] width 15 height 5
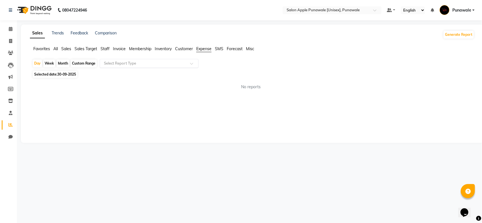
click at [136, 64] on input "text" at bounding box center [143, 64] width 81 height 6
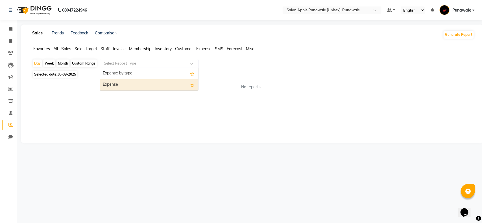
click at [133, 83] on div "Expense" at bounding box center [149, 84] width 98 height 11
select select "full_report"
select select "csv"
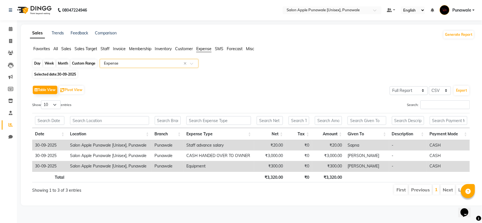
click at [34, 64] on div "Day" at bounding box center [37, 64] width 9 height 8
select select "9"
select select "2025"
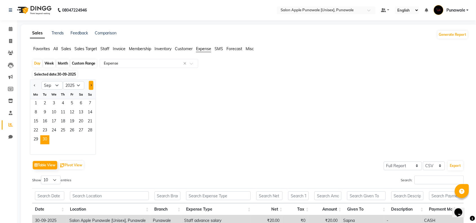
click at [89, 85] on button "Next month" at bounding box center [91, 85] width 5 height 9
select select "10"
click at [51, 104] on span "1" at bounding box center [53, 103] width 9 height 9
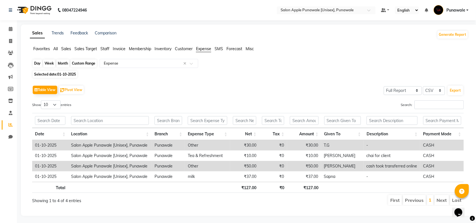
click at [38, 61] on div "Day" at bounding box center [37, 64] width 9 height 8
select select "10"
select select "2025"
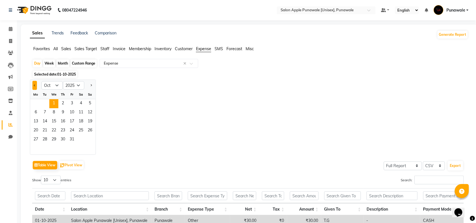
click at [34, 87] on button "Previous month" at bounding box center [34, 85] width 5 height 9
select select "9"
click at [45, 141] on span "30" at bounding box center [44, 139] width 9 height 9
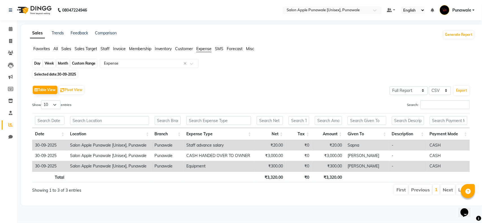
click at [34, 64] on div "Day" at bounding box center [37, 64] width 9 height 8
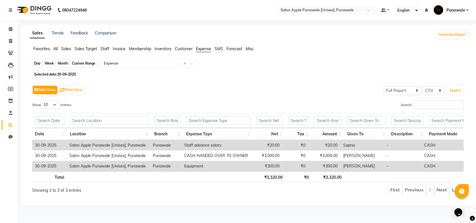
select select "9"
select select "2025"
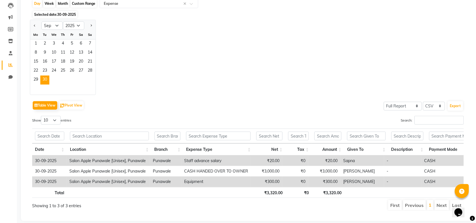
scroll to position [71, 0]
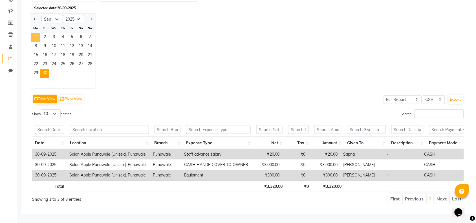
click at [36, 34] on span "1" at bounding box center [35, 37] width 9 height 9
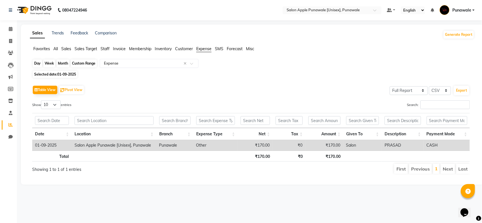
click at [37, 63] on div "Day" at bounding box center [37, 64] width 9 height 8
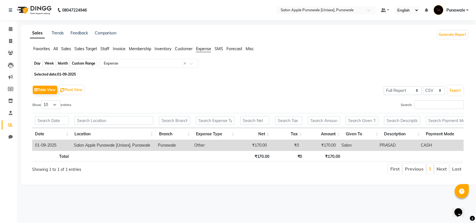
select select "9"
select select "2025"
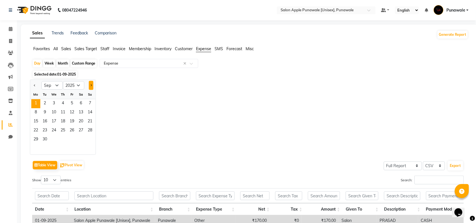
click at [92, 85] on button "Next month" at bounding box center [91, 85] width 5 height 9
select select "10"
click at [53, 102] on span "1" at bounding box center [53, 103] width 9 height 9
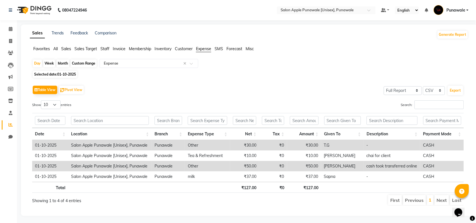
scroll to position [8, 0]
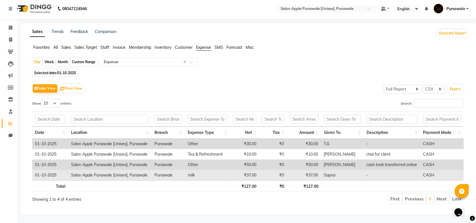
click at [190, 170] on td "milk" at bounding box center [207, 175] width 45 height 10
click at [146, 170] on td "Salon Apple Punawale [Unisex], Punawale" at bounding box center [110, 175] width 84 height 10
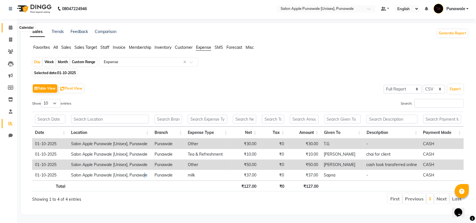
click at [11, 25] on icon at bounding box center [11, 27] width 4 height 4
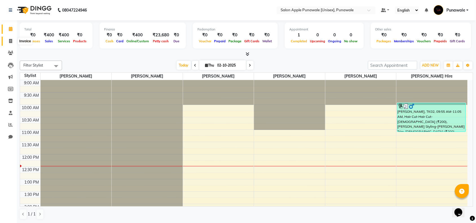
click at [9, 42] on icon at bounding box center [10, 41] width 3 height 4
select select "5421"
select select "service"
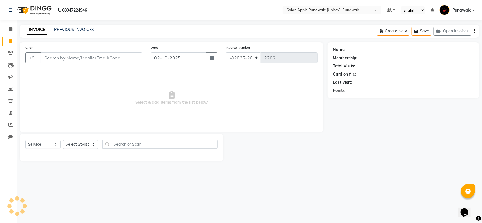
click at [94, 61] on input "Client" at bounding box center [92, 58] width 102 height 11
click at [76, 143] on select "Select Stylist [PERSON_NAME] Avi [PERSON_NAME] 1 [PERSON_NAME] [PERSON_NAME] [P…" at bounding box center [80, 144] width 35 height 9
select select "80185"
click at [63, 140] on select "Select Stylist [PERSON_NAME] Avi [PERSON_NAME] 1 [PERSON_NAME] [PERSON_NAME] [P…" at bounding box center [80, 144] width 35 height 9
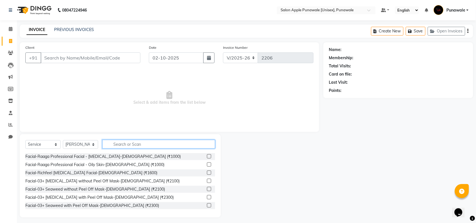
click at [134, 144] on input "text" at bounding box center [158, 144] width 113 height 9
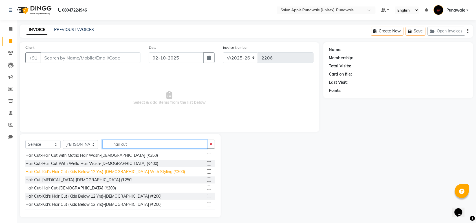
scroll to position [71, 0]
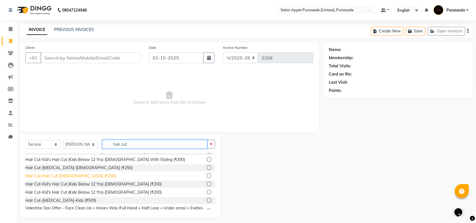
type input "hair cut"
click at [76, 175] on div "Hair Cut-Hair Cut-[DEMOGRAPHIC_DATA] (₹200)" at bounding box center [70, 176] width 91 height 6
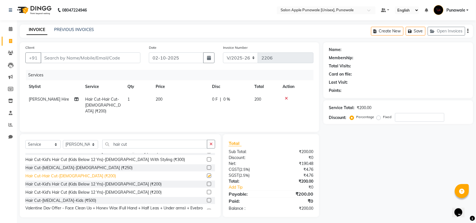
checkbox input "false"
click at [73, 57] on input "Client" at bounding box center [91, 58] width 100 height 11
type input "9"
type input "0"
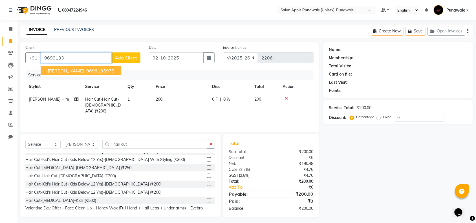
click at [86, 71] on span "9699133" at bounding box center [96, 71] width 20 height 6
type input "9699133978"
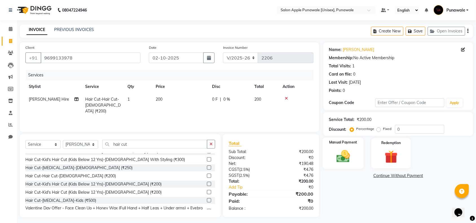
click at [346, 155] on img at bounding box center [344, 157] width 22 height 16
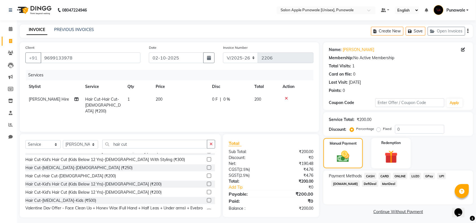
click at [402, 176] on span "ONLINE" at bounding box center [400, 176] width 15 height 6
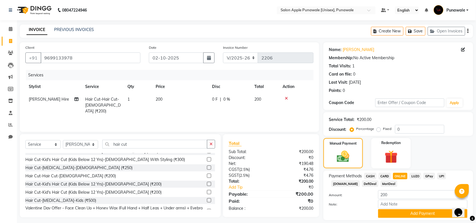
scroll to position [17, 0]
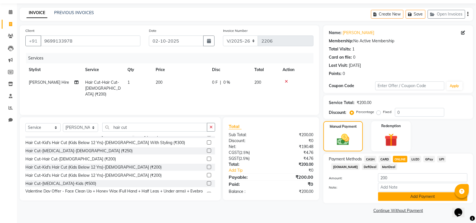
click at [416, 199] on button "Add Payment" at bounding box center [423, 197] width 89 height 9
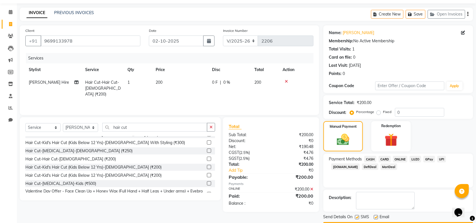
scroll to position [33, 0]
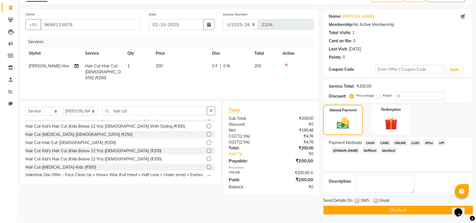
click at [421, 211] on button "Checkout" at bounding box center [399, 210] width 150 height 9
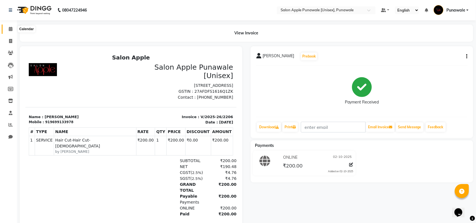
click at [11, 30] on icon at bounding box center [11, 29] width 4 height 4
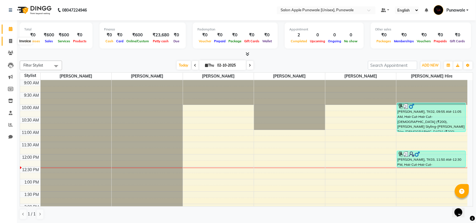
click at [8, 41] on span at bounding box center [11, 41] width 10 height 6
select select "service"
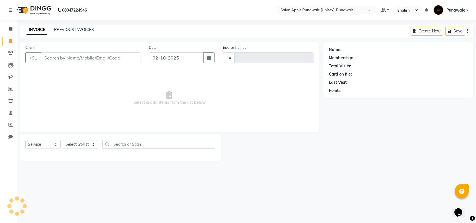
type input "2207"
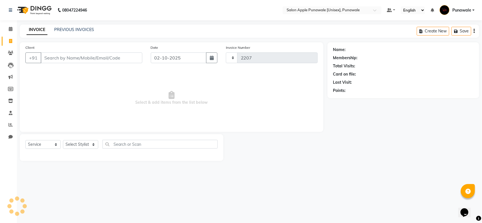
select select "5421"
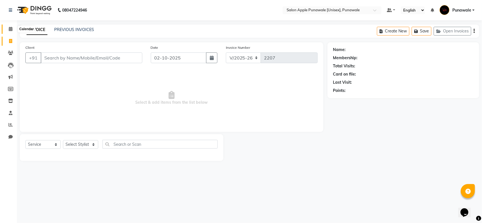
click at [11, 30] on icon at bounding box center [11, 29] width 4 height 4
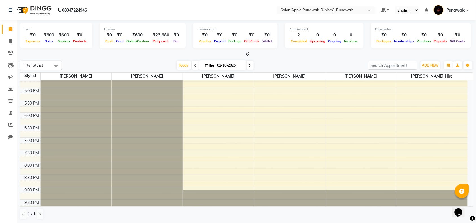
scroll to position [225, 0]
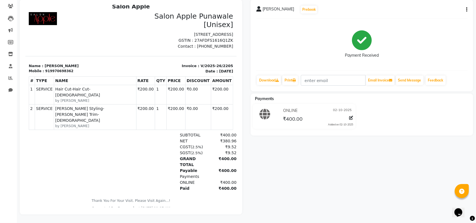
scroll to position [52, 0]
